Goal: Find specific page/section: Find specific page/section

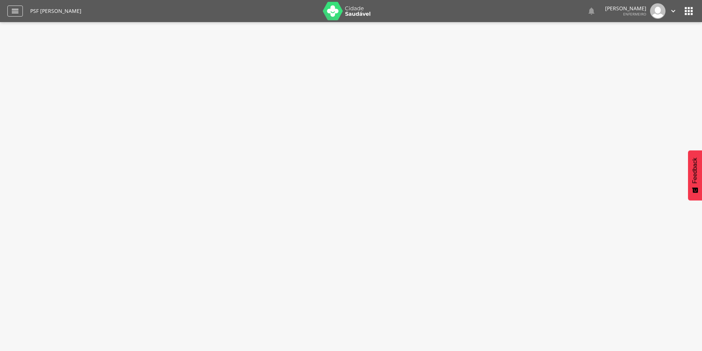
click at [18, 10] on icon "" at bounding box center [15, 11] width 9 height 9
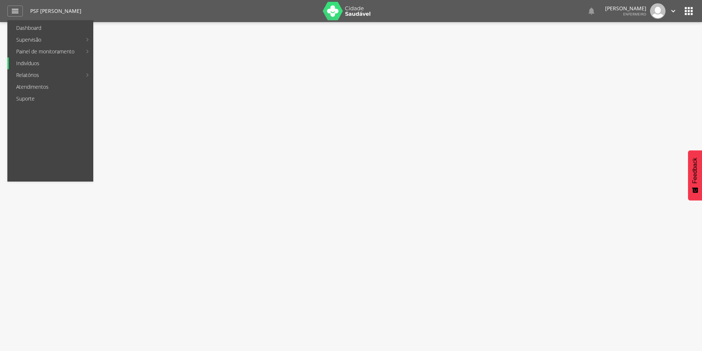
click at [27, 64] on link "Indivíduos" at bounding box center [51, 64] width 84 height 12
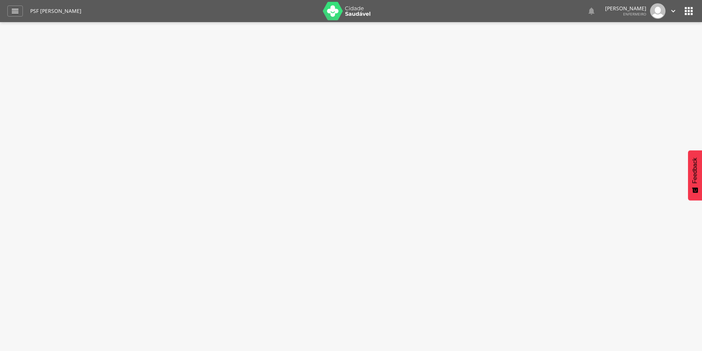
click at [351, 6] on img at bounding box center [347, 11] width 48 height 18
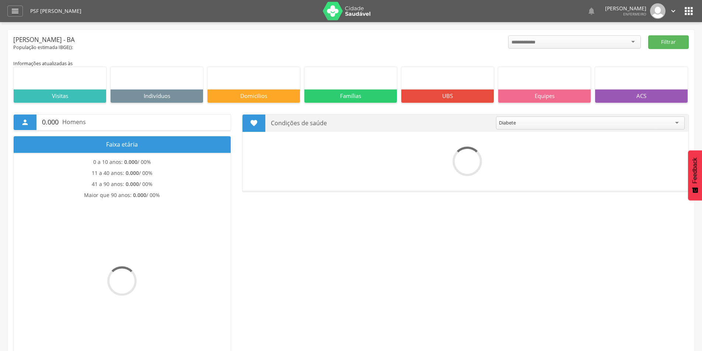
click at [15, 12] on icon "" at bounding box center [15, 11] width 9 height 9
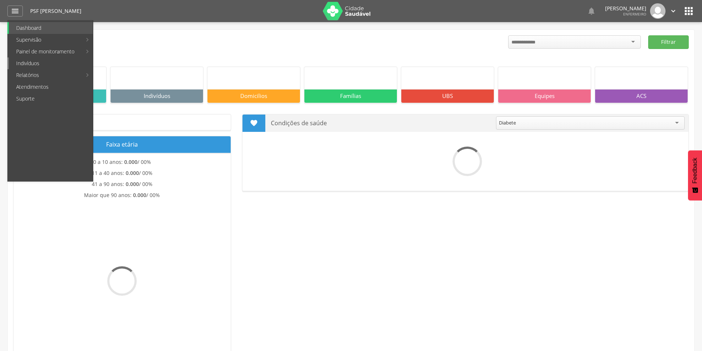
click at [25, 63] on link "Indivíduos" at bounding box center [51, 64] width 84 height 12
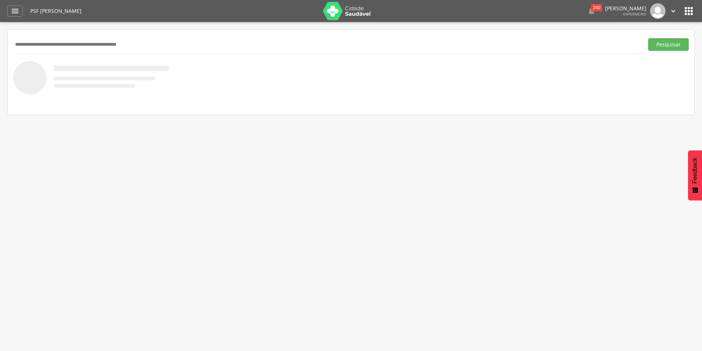
click at [52, 50] on input "text" at bounding box center [327, 44] width 628 height 13
type input "**********"
click at [649, 38] on button "Pesquisar" at bounding box center [669, 44] width 41 height 13
